Goal: Transaction & Acquisition: Purchase product/service

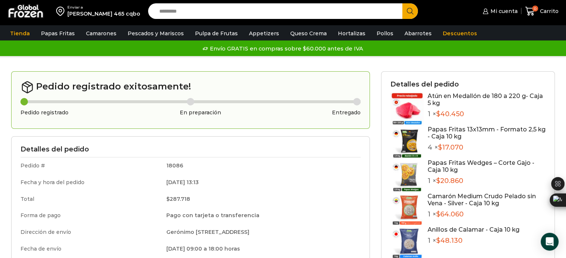
click at [441, 128] on link "Papas Fritas 13x13mm - Formato 2,5 kg - Caja 10 kg" at bounding box center [486, 133] width 118 height 14
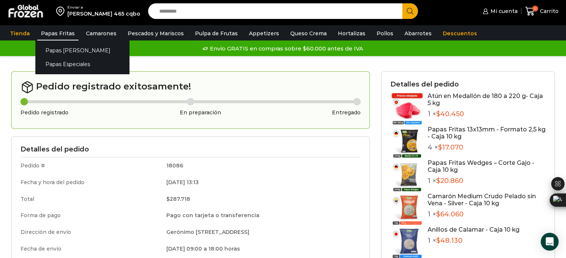
click at [49, 35] on link "Papas Fritas" at bounding box center [57, 33] width 41 height 14
click at [52, 33] on link "Papas Fritas" at bounding box center [57, 33] width 41 height 14
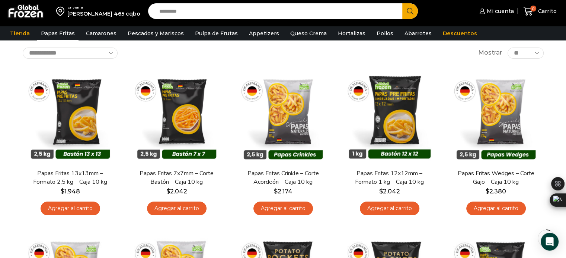
scroll to position [41, 0]
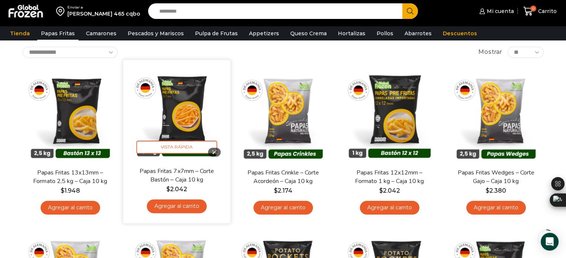
click at [202, 106] on img at bounding box center [177, 113] width 96 height 96
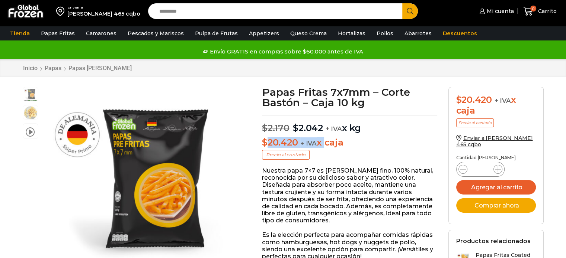
click at [321, 139] on p "$ 20.420 + IVA x caja" at bounding box center [349, 143] width 175 height 11
click at [355, 168] on p "Nuestra papa 7×7 es de corte fino, 100% natural, reconocida por su delicioso sa…" at bounding box center [349, 195] width 175 height 57
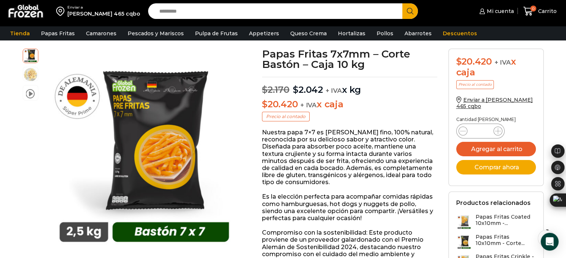
scroll to position [38, 0]
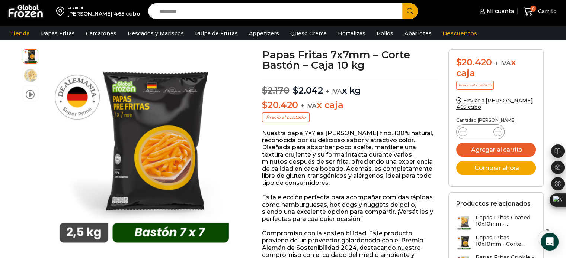
click at [480, 131] on input "*" at bounding box center [480, 132] width 14 height 10
type input "***"
click at [500, 149] on button "Agregar al carrito" at bounding box center [496, 150] width 80 height 15
